Goal: Check status: Check status

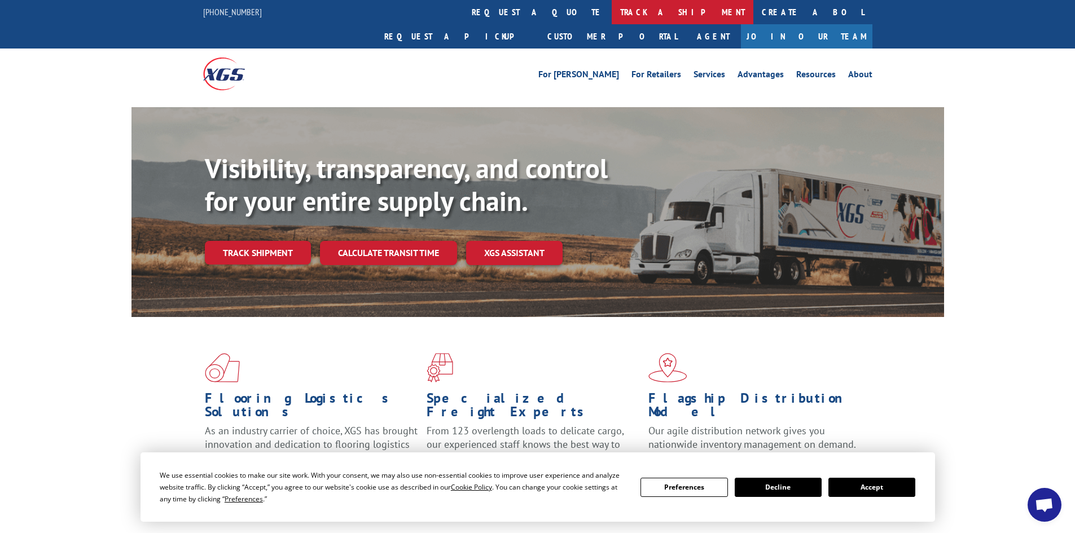
click at [611, 14] on link "track a shipment" at bounding box center [682, 12] width 142 height 24
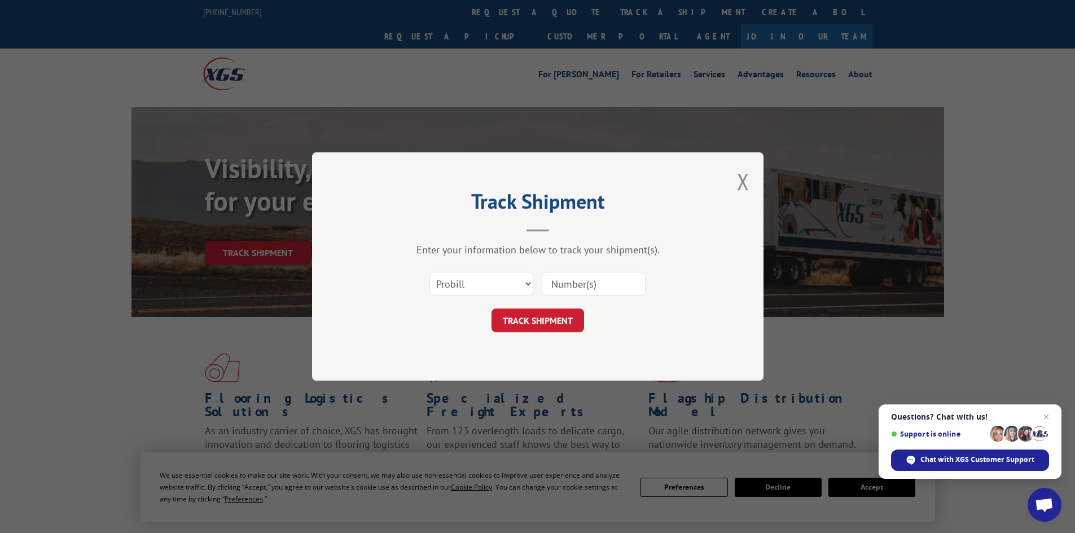
click at [553, 283] on input at bounding box center [594, 284] width 104 height 24
paste input "17470591"
type input "17470591"
click at [545, 319] on button "TRACK SHIPMENT" at bounding box center [537, 321] width 93 height 24
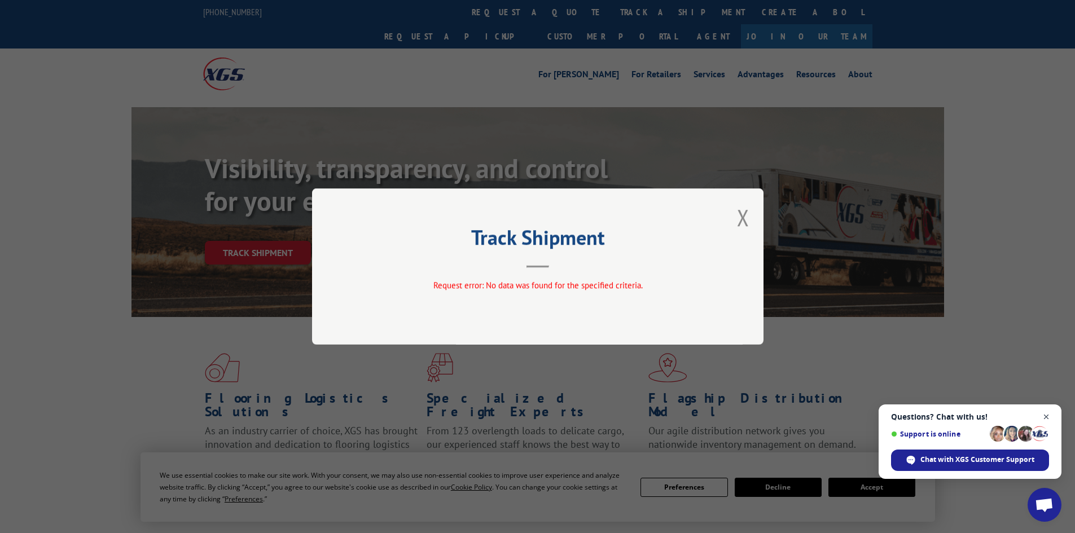
click at [1046, 415] on span "Open chat" at bounding box center [1046, 417] width 14 height 14
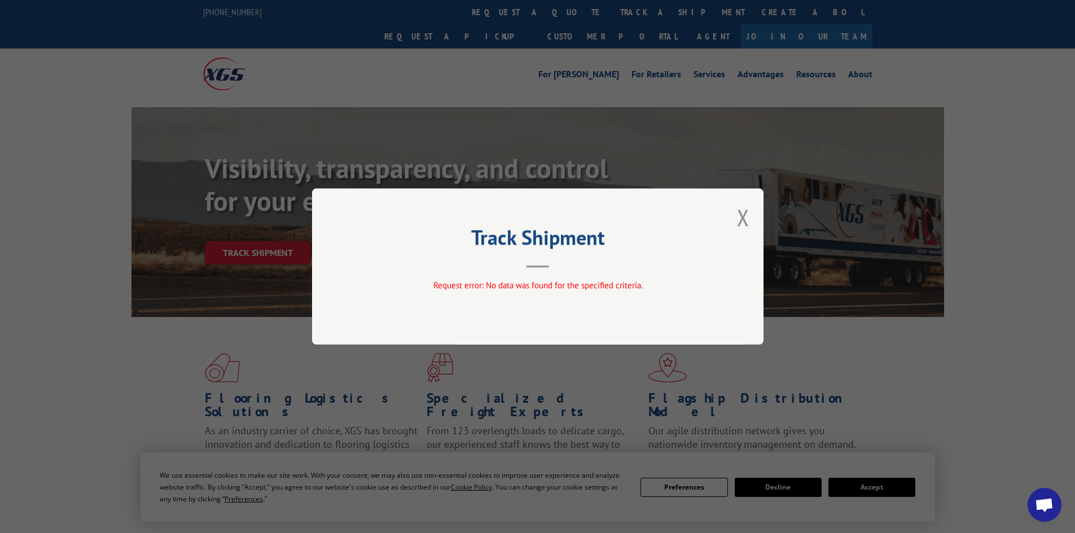
click at [822, 429] on div "Track Shipment Request error: No data was found for the specified criteria." at bounding box center [537, 266] width 1075 height 533
click at [793, 486] on div "Track Shipment Request error: No data was found for the specified criteria." at bounding box center [537, 266] width 1075 height 533
click at [777, 484] on div "Track Shipment Request error: No data was found for the specified criteria." at bounding box center [537, 266] width 1075 height 533
click at [744, 215] on button "Close modal" at bounding box center [743, 218] width 12 height 30
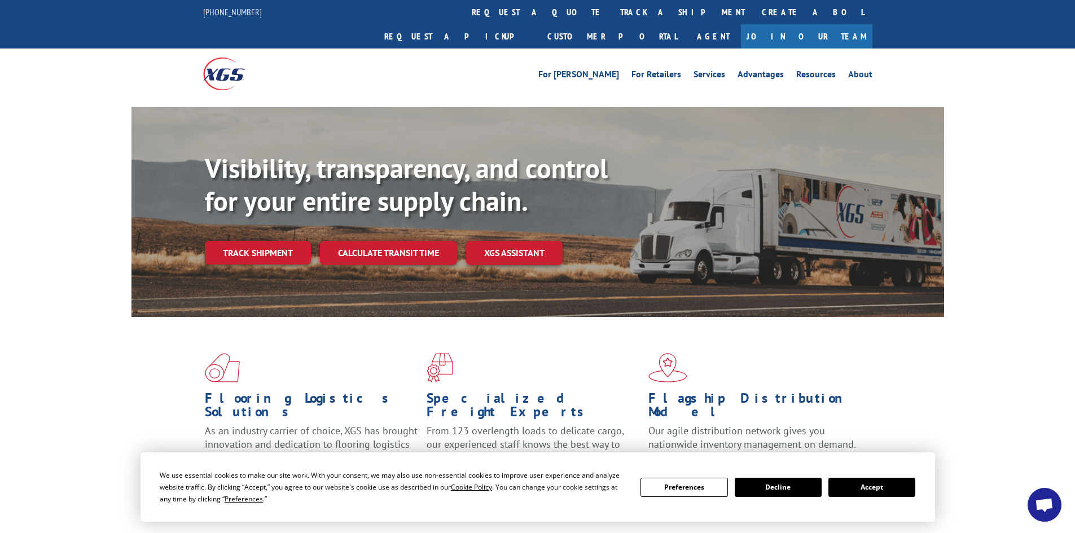
click at [795, 490] on button "Decline" at bounding box center [777, 487] width 87 height 19
